Goal: Task Accomplishment & Management: Manage account settings

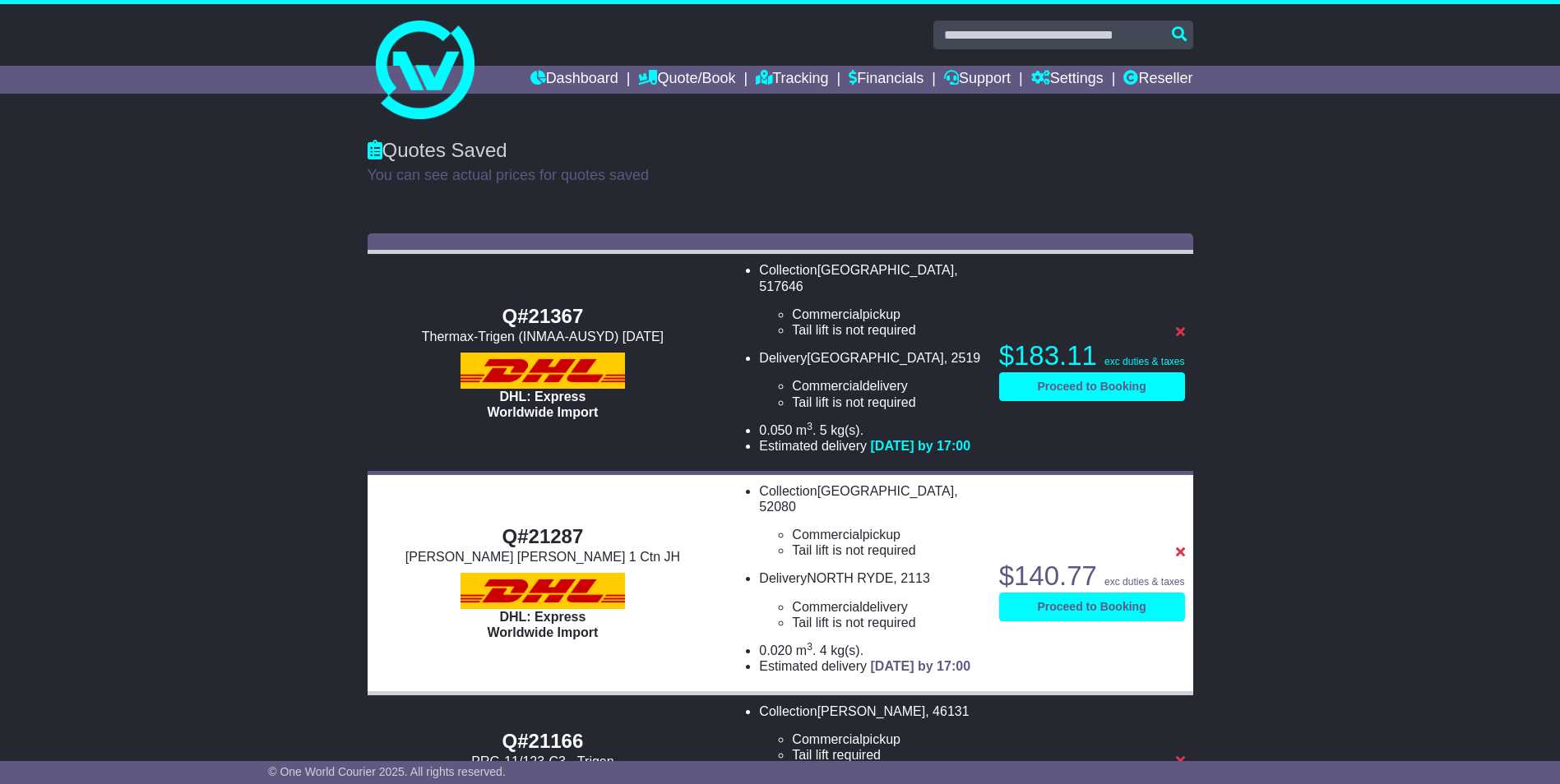
click at [687, 77] on link "Quote/Book" at bounding box center [686, 80] width 97 height 28
click at [677, 140] on link "Saved Quotes" at bounding box center [704, 143] width 130 height 18
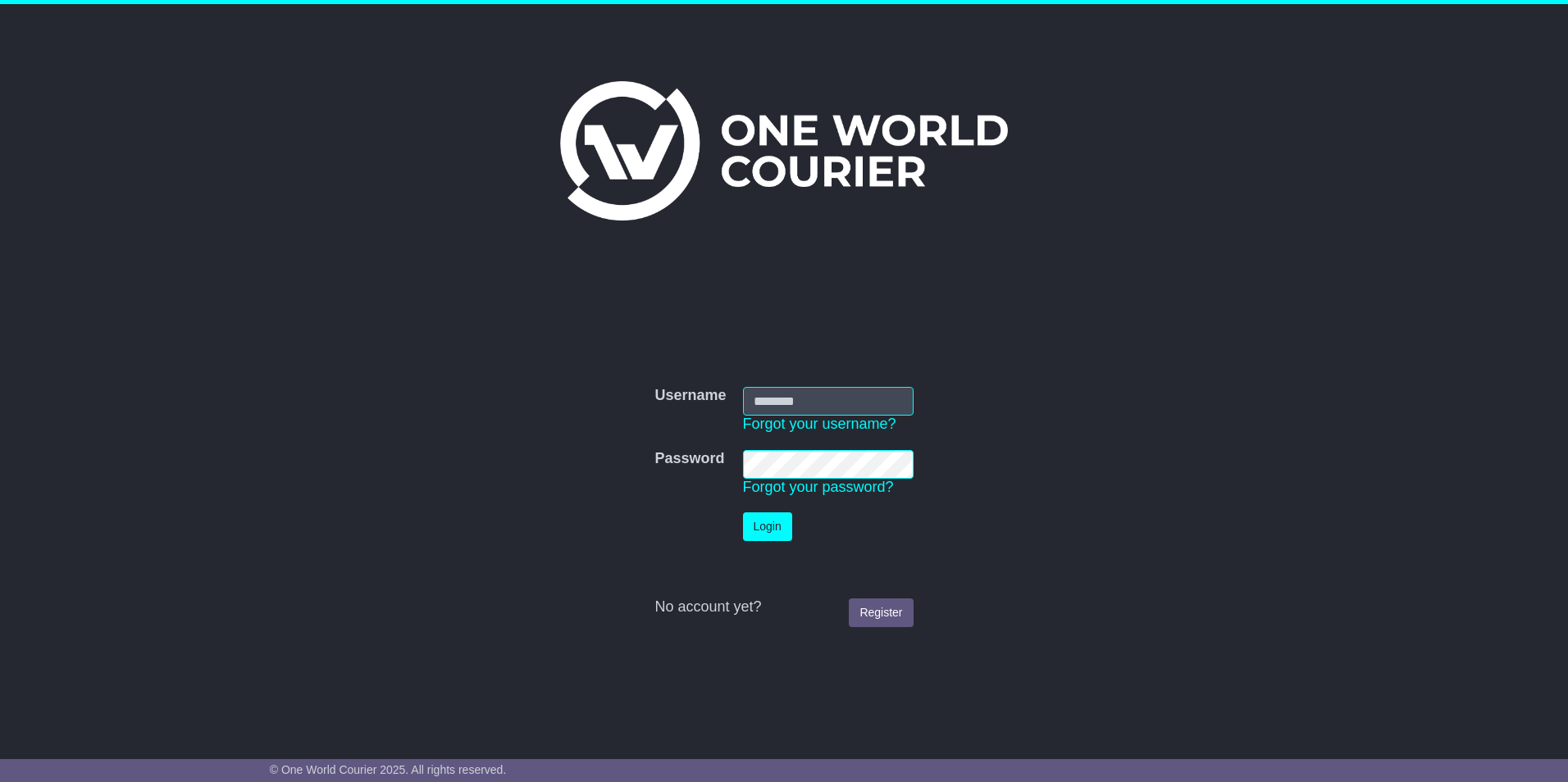
type input "****"
drag, startPoint x: 772, startPoint y: 527, endPoint x: 750, endPoint y: 521, distance: 22.8
click at [772, 526] on button "Login" at bounding box center [767, 527] width 50 height 29
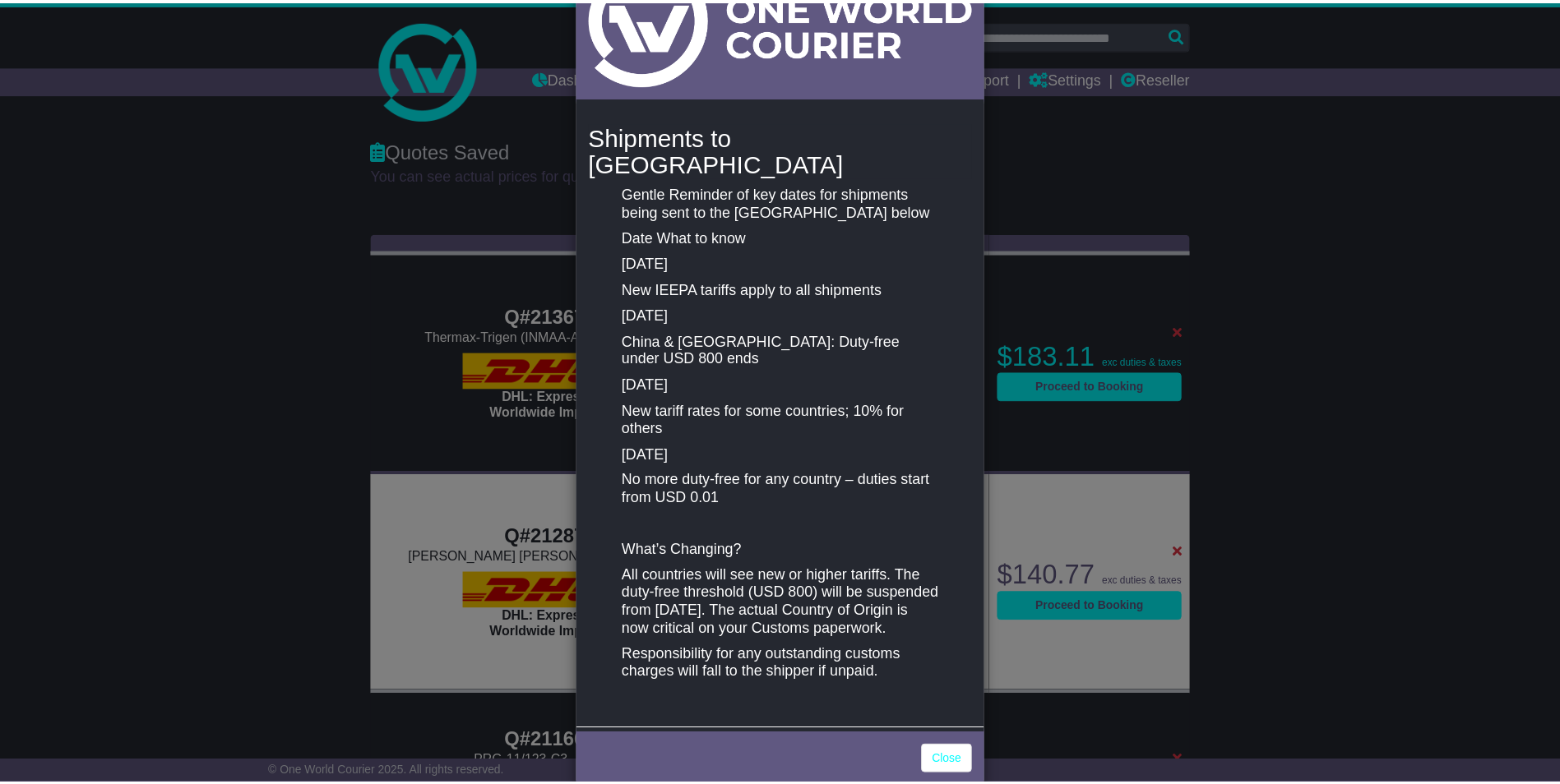
scroll to position [128, 0]
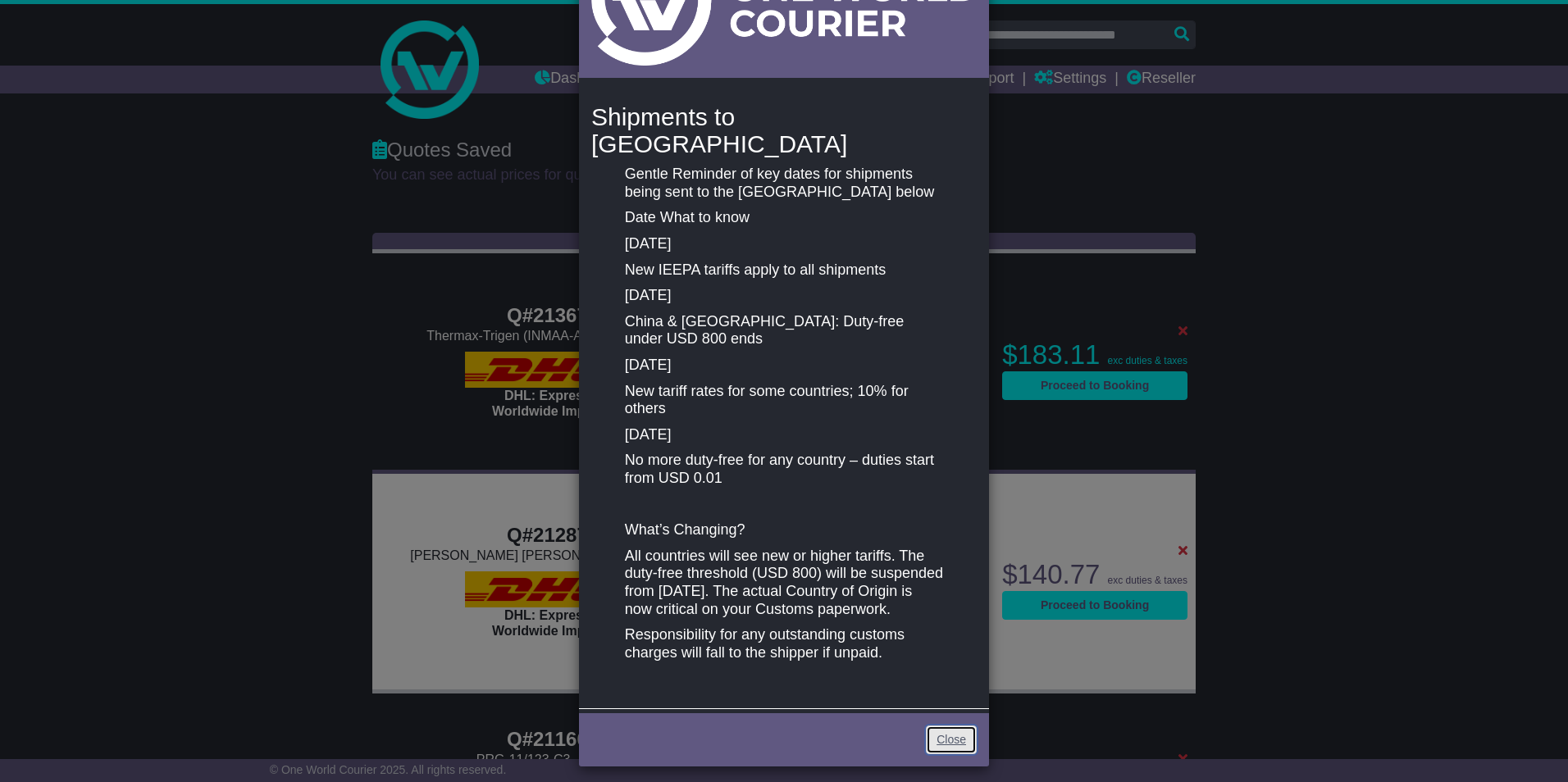
click at [943, 731] on link "Close" at bounding box center [951, 740] width 51 height 29
